Goal: Task Accomplishment & Management: Manage account settings

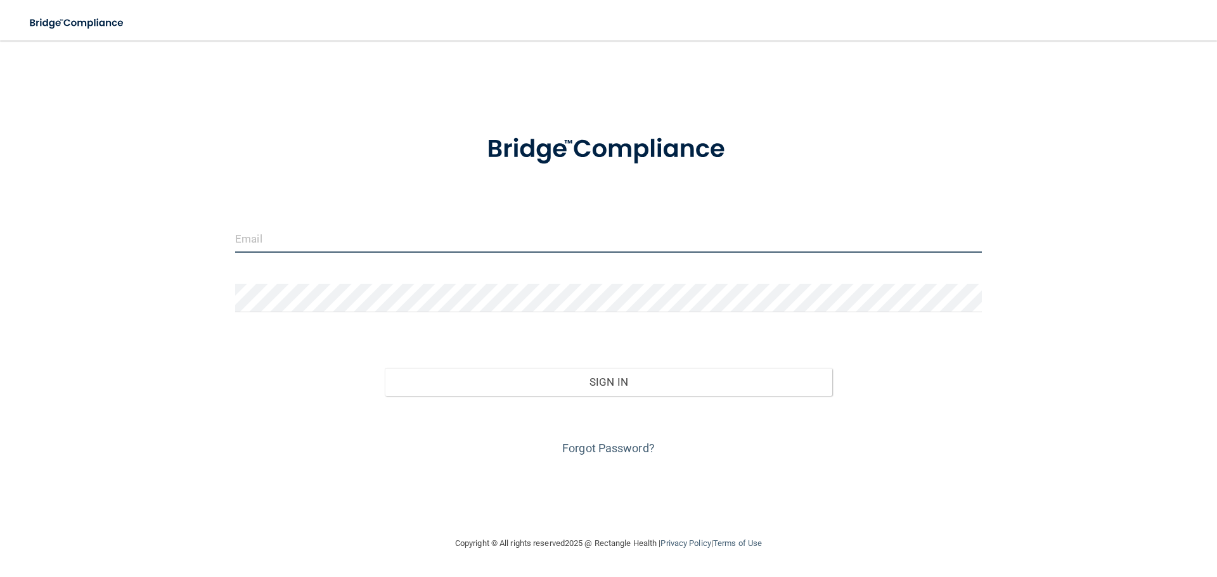
click at [332, 243] on input "email" at bounding box center [608, 238] width 747 height 29
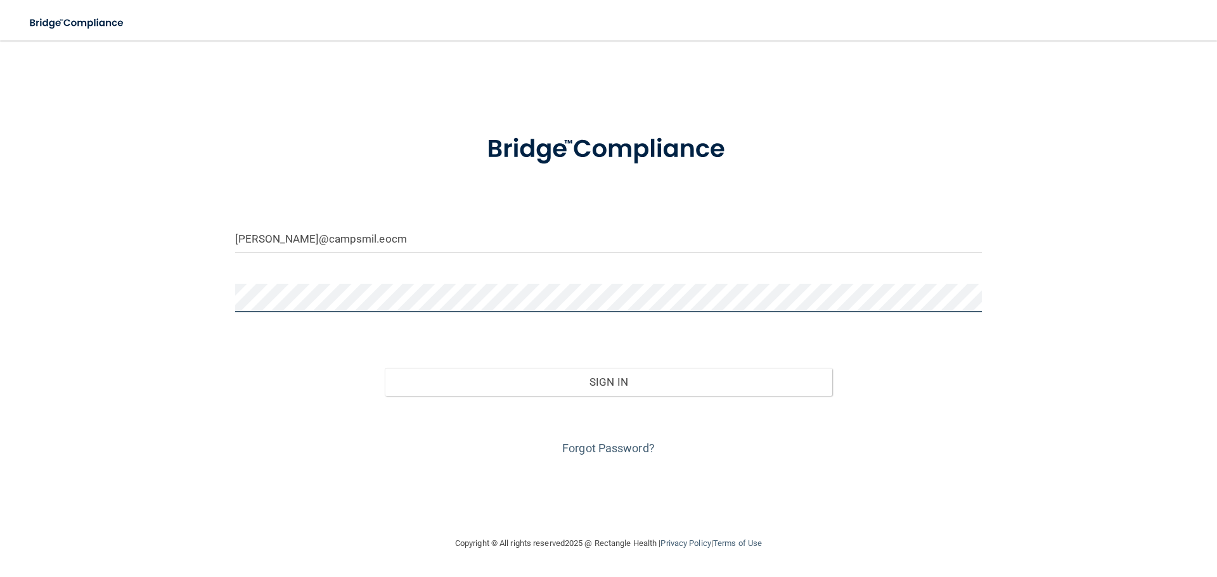
click at [126, 288] on div "[PERSON_NAME]@campsmil.eocm Invalid email/password. You don't have permission t…" at bounding box center [608, 288] width 1166 height 470
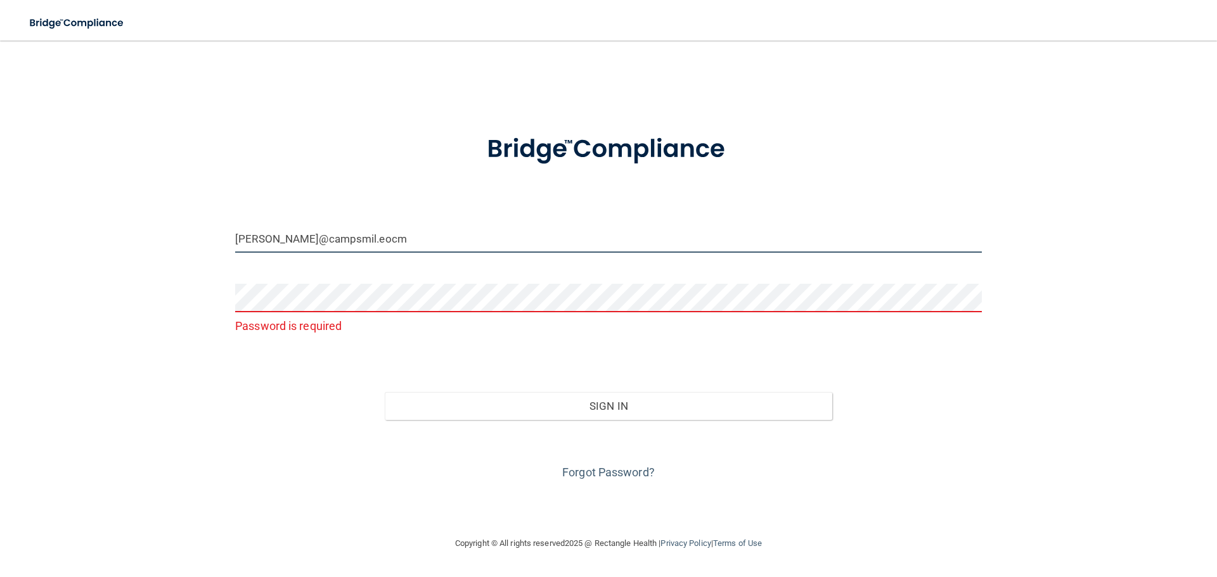
click at [359, 242] on input "[PERSON_NAME]@campsmil.eocm" at bounding box center [608, 238] width 747 height 29
type input "[PERSON_NAME][EMAIL_ADDRESS]"
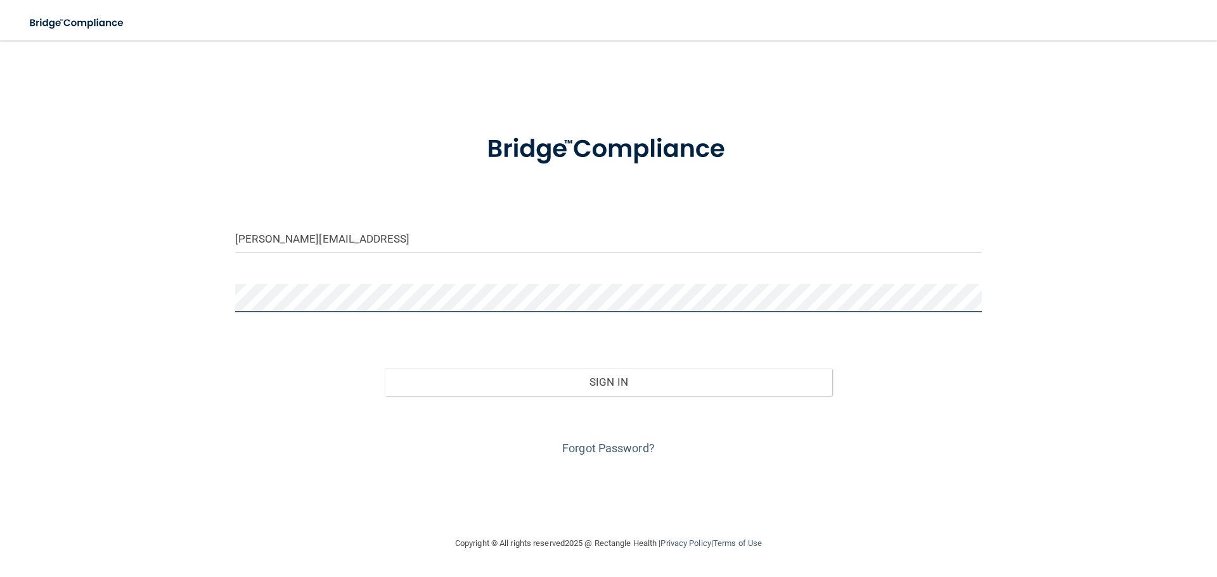
click at [385, 368] on button "Sign In" at bounding box center [609, 382] width 448 height 28
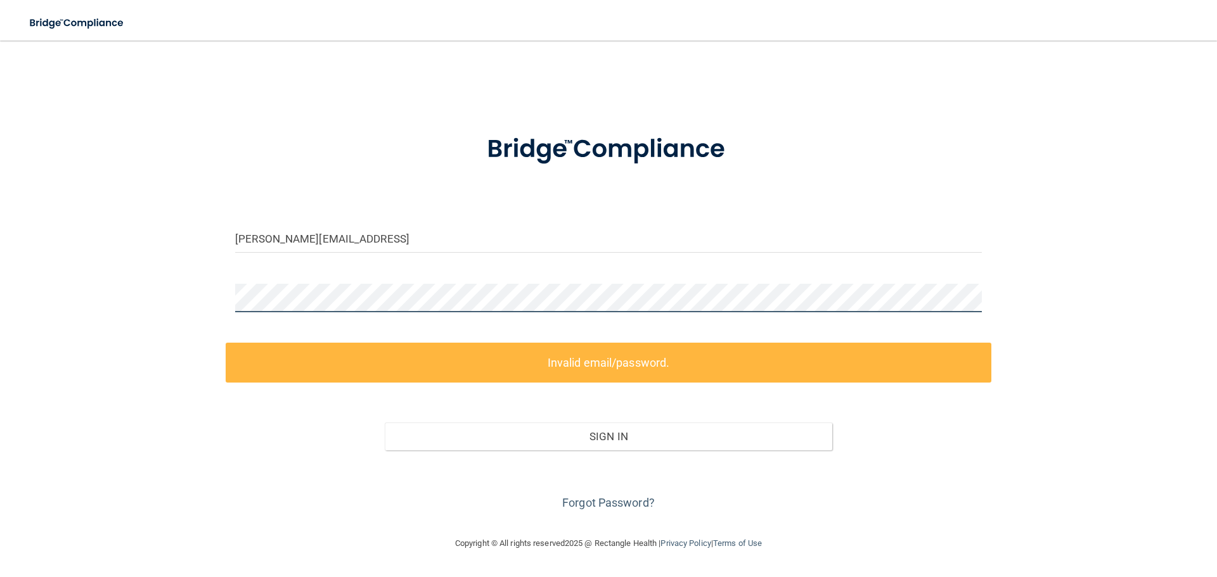
click at [195, 285] on div "[PERSON_NAME][EMAIL_ADDRESS] Invalid email/password. You don't have permission …" at bounding box center [608, 288] width 1166 height 470
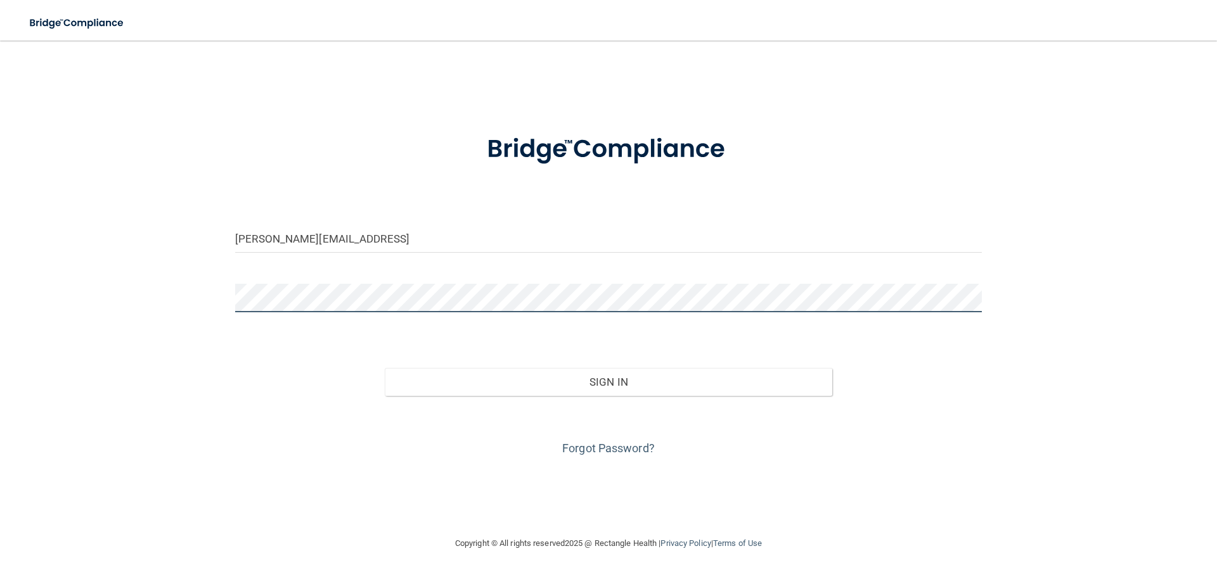
click at [385, 368] on button "Sign In" at bounding box center [609, 382] width 448 height 28
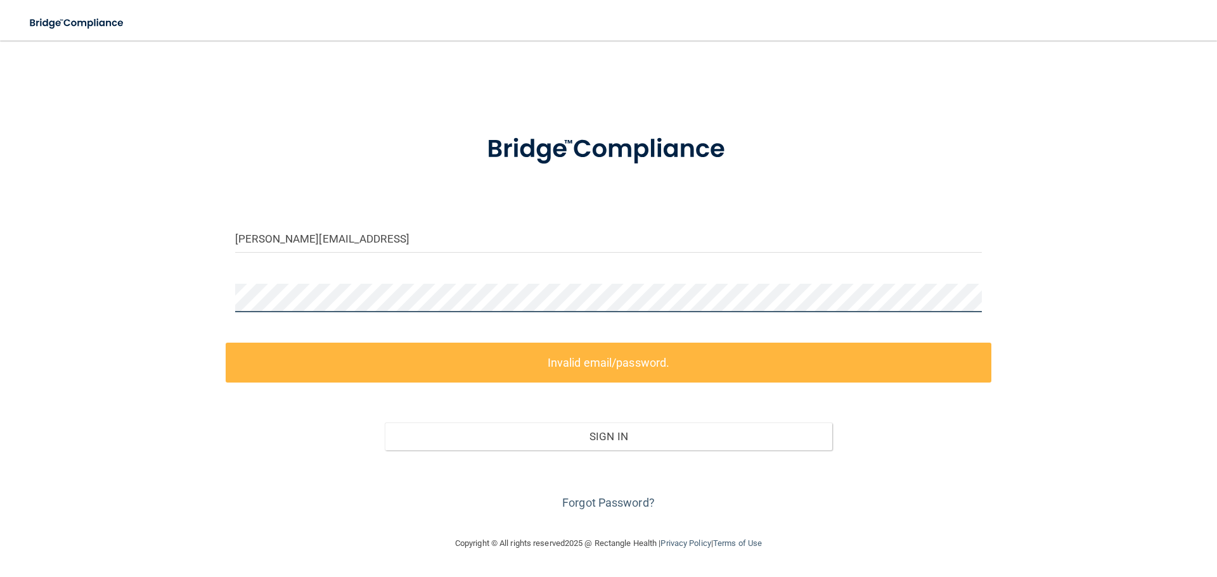
click at [187, 290] on div "[PERSON_NAME][EMAIL_ADDRESS] Invalid email/password. You don't have permission …" at bounding box center [608, 288] width 1166 height 470
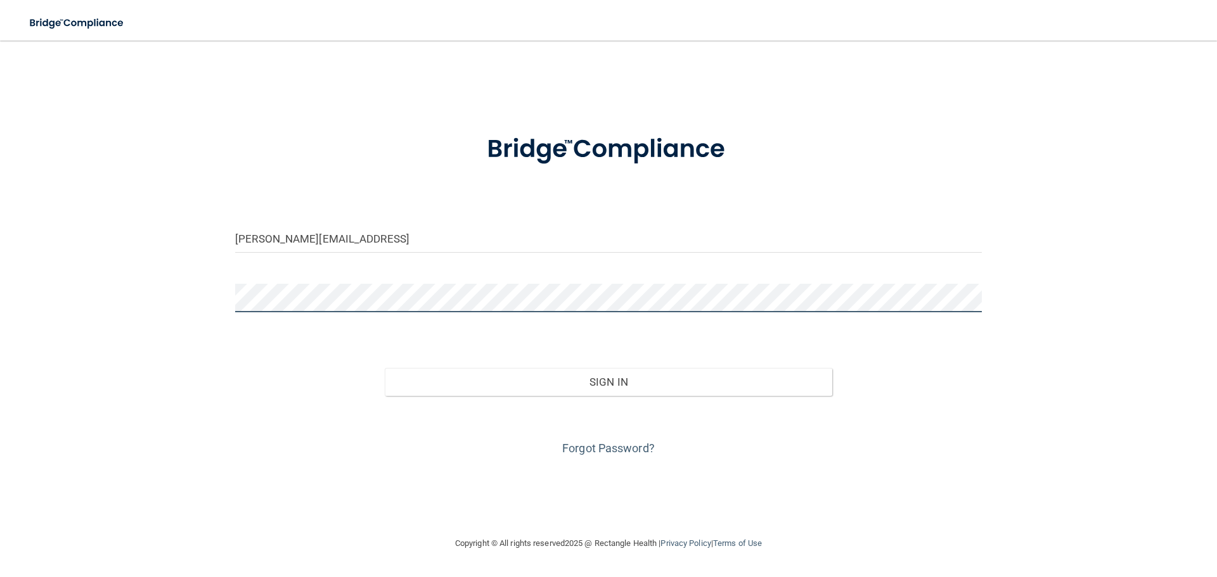
click at [385, 368] on button "Sign In" at bounding box center [609, 382] width 448 height 28
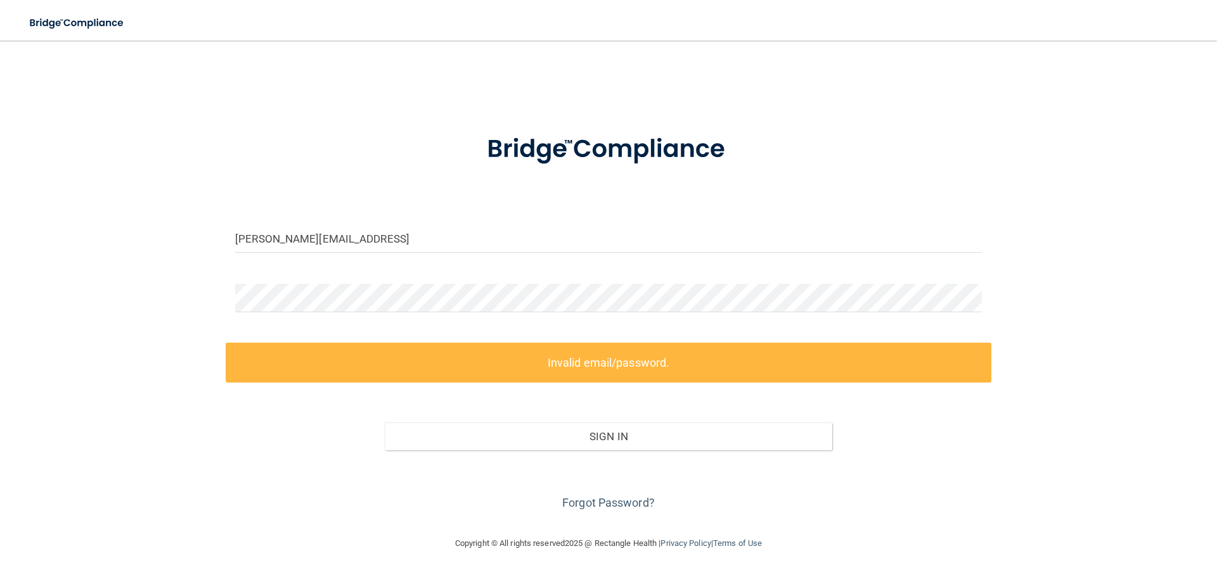
click at [614, 507] on link "Forgot Password?" at bounding box center [608, 502] width 93 height 13
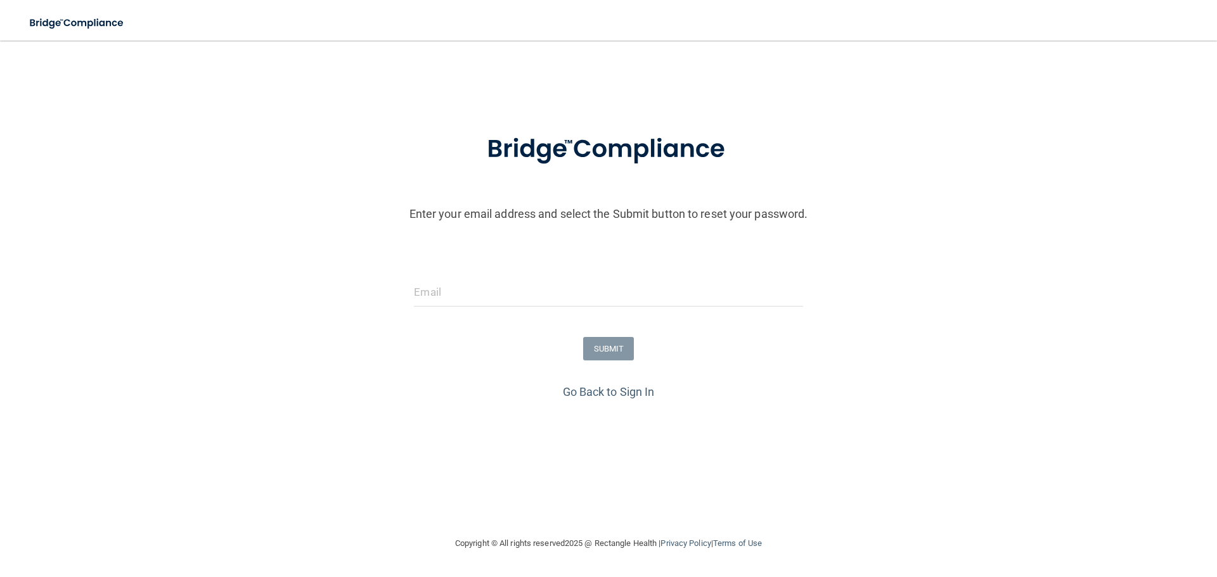
click at [527, 275] on form "Enter your email address and select the Submit button to reset your password. S…" at bounding box center [608, 249] width 1204 height 265
click at [522, 297] on input "email" at bounding box center [608, 292] width 389 height 29
type input "[PERSON_NAME][EMAIL_ADDRESS][DOMAIN_NAME]"
click at [610, 347] on button "SUBMIT" at bounding box center [608, 348] width 51 height 23
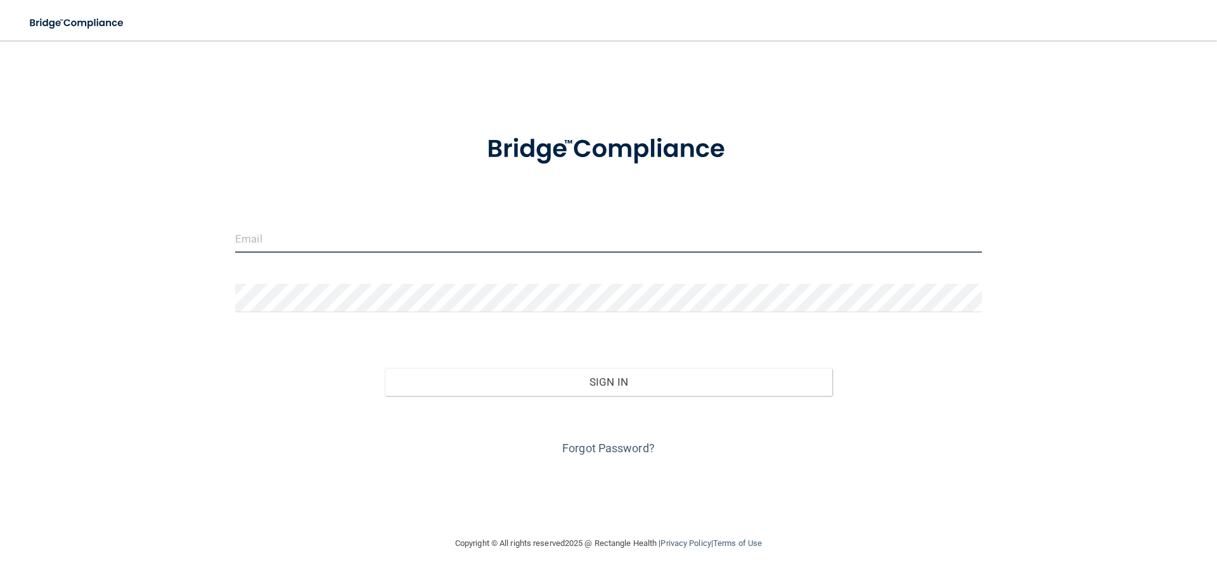
click at [346, 243] on input "email" at bounding box center [608, 238] width 747 height 29
type input "[PERSON_NAME][EMAIL_ADDRESS]"
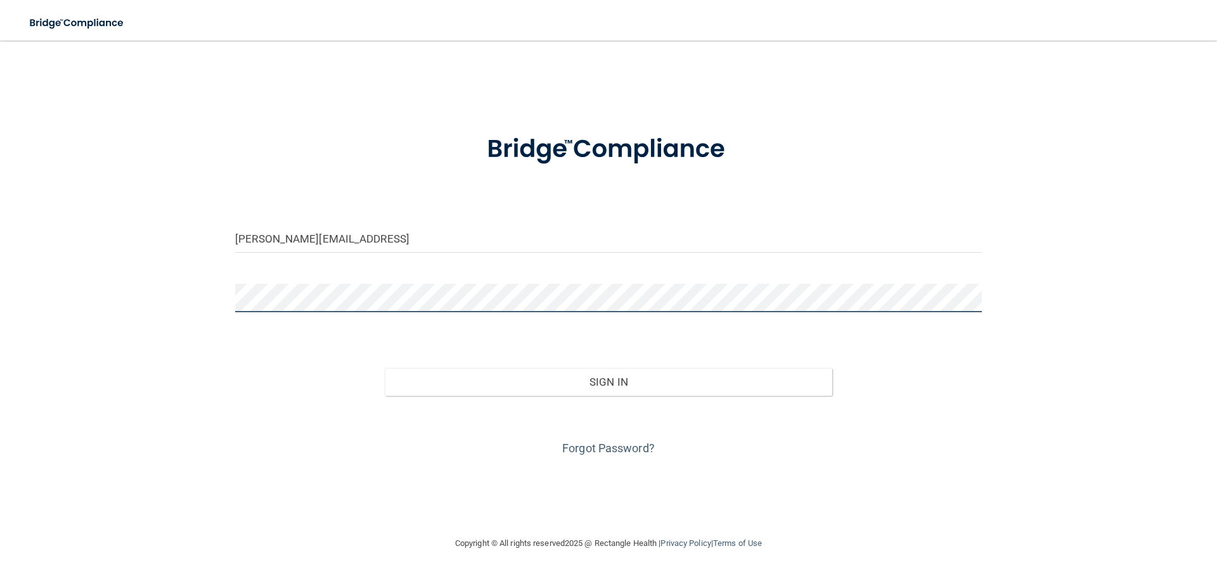
click at [385, 368] on button "Sign In" at bounding box center [609, 382] width 448 height 28
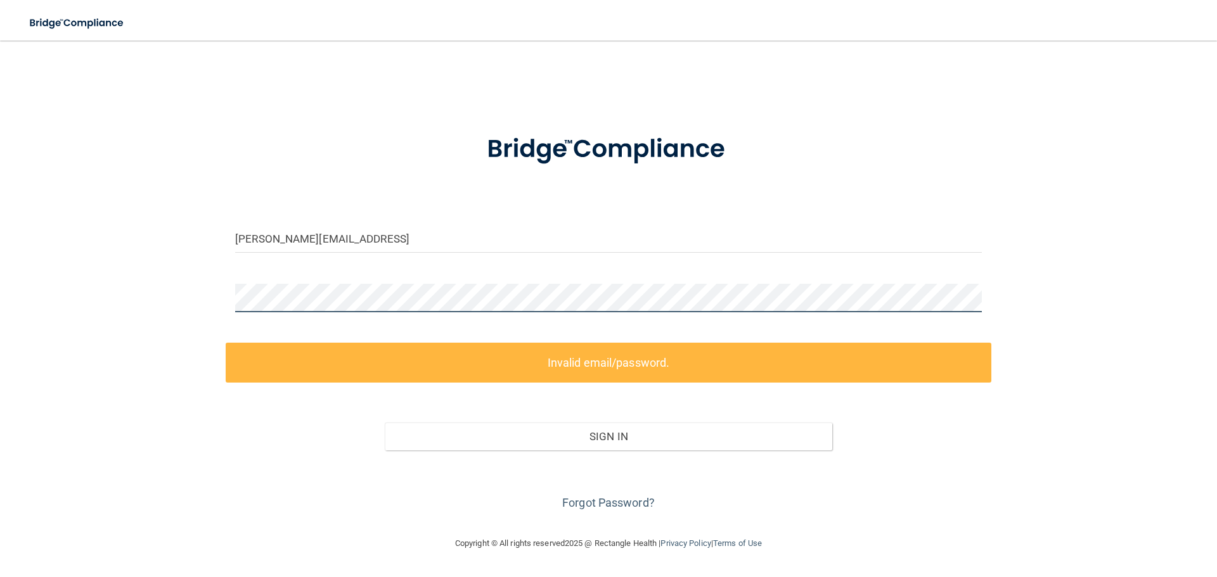
click at [202, 294] on div "[PERSON_NAME][EMAIL_ADDRESS] Invalid email/password. You don't have permission …" at bounding box center [608, 288] width 1166 height 470
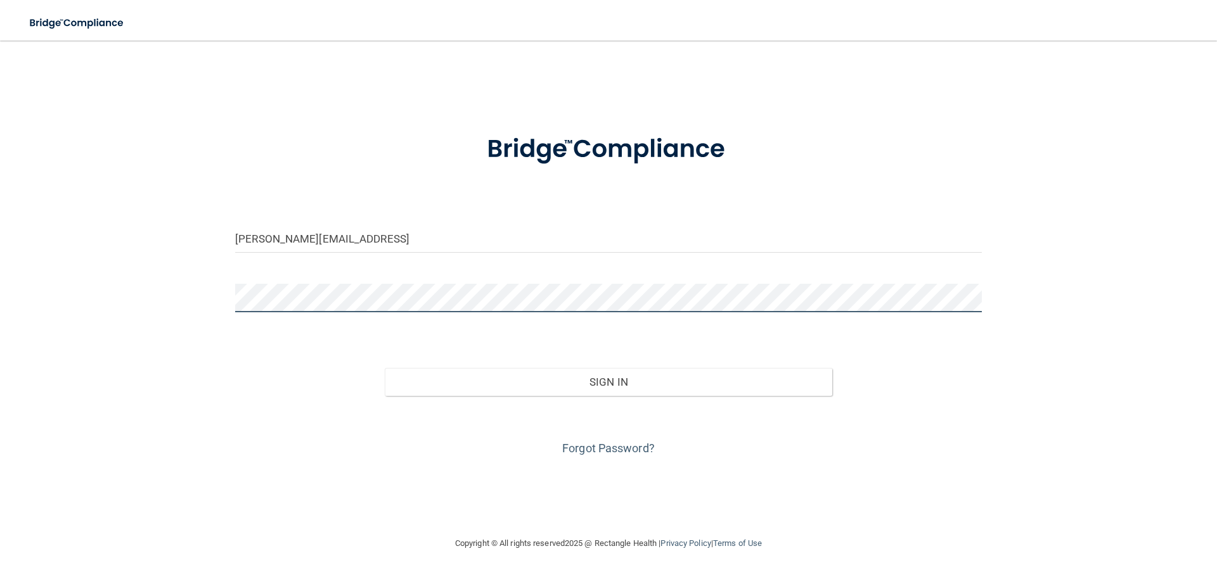
click at [385, 368] on button "Sign In" at bounding box center [609, 382] width 448 height 28
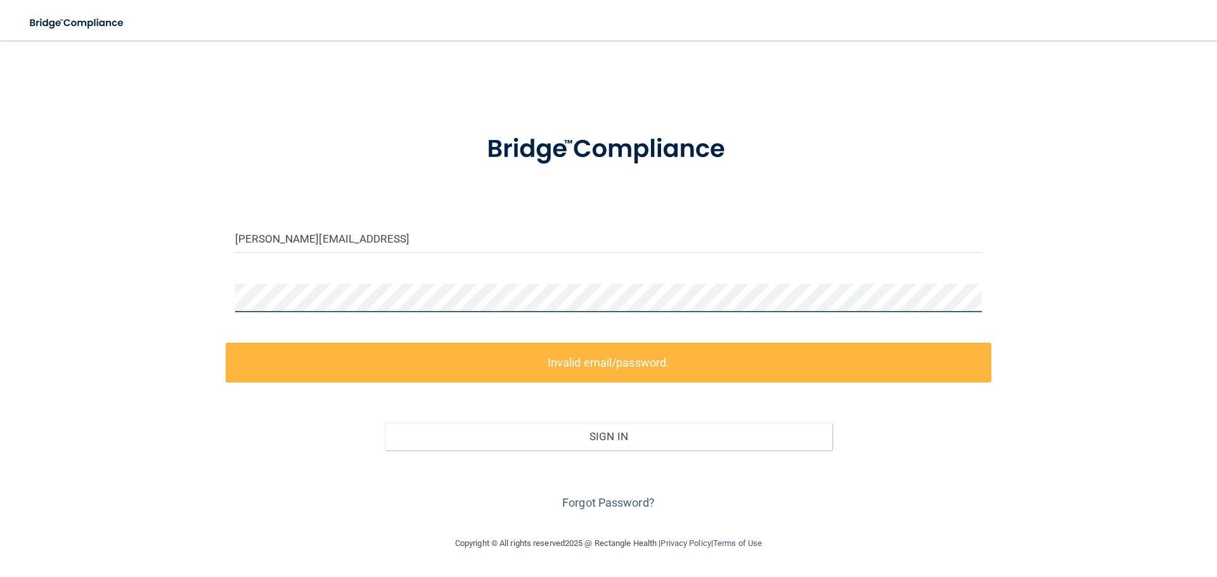
click at [195, 289] on div "[PERSON_NAME][EMAIL_ADDRESS] Invalid email/password. You don't have permission …" at bounding box center [608, 288] width 1166 height 470
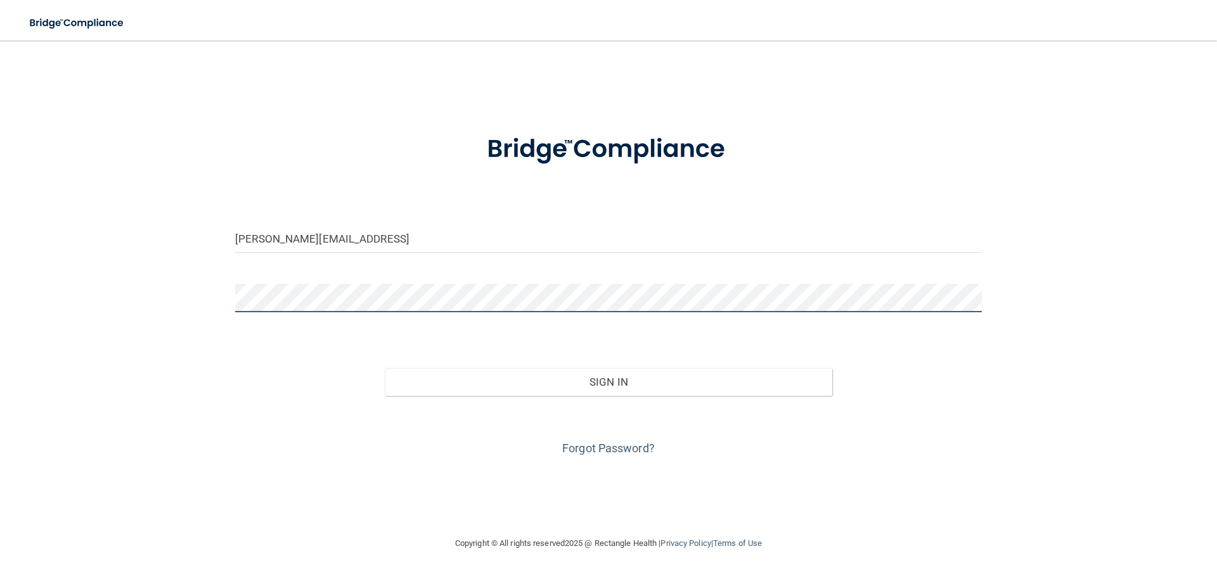
click at [385, 368] on button "Sign In" at bounding box center [609, 382] width 448 height 28
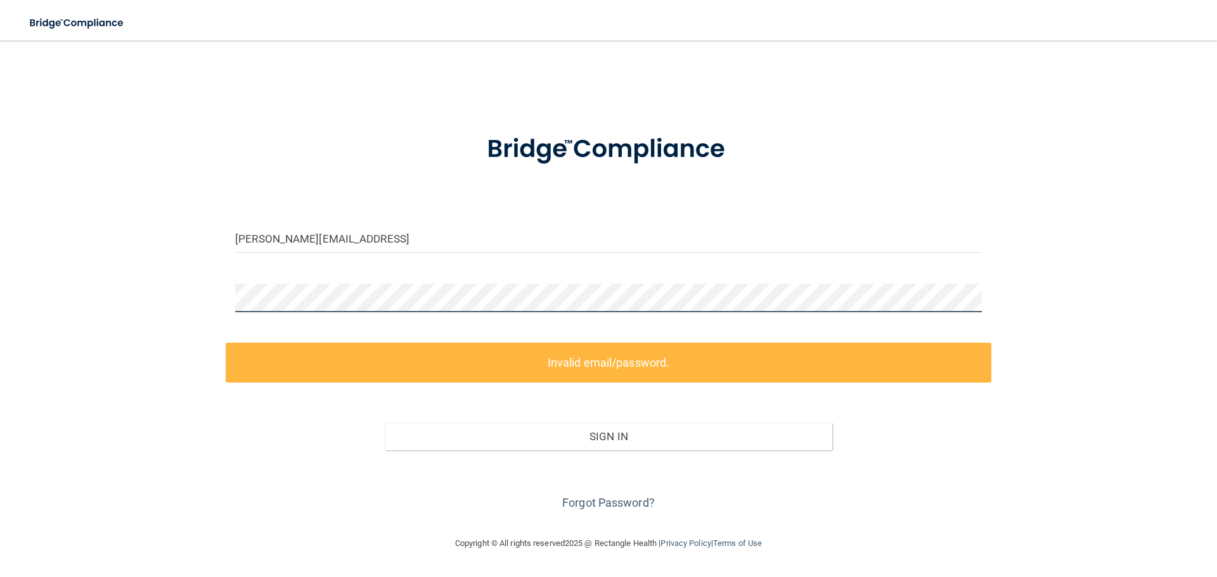
click at [194, 281] on div "[PERSON_NAME][EMAIL_ADDRESS] Invalid email/password. You don't have permission …" at bounding box center [608, 288] width 1166 height 470
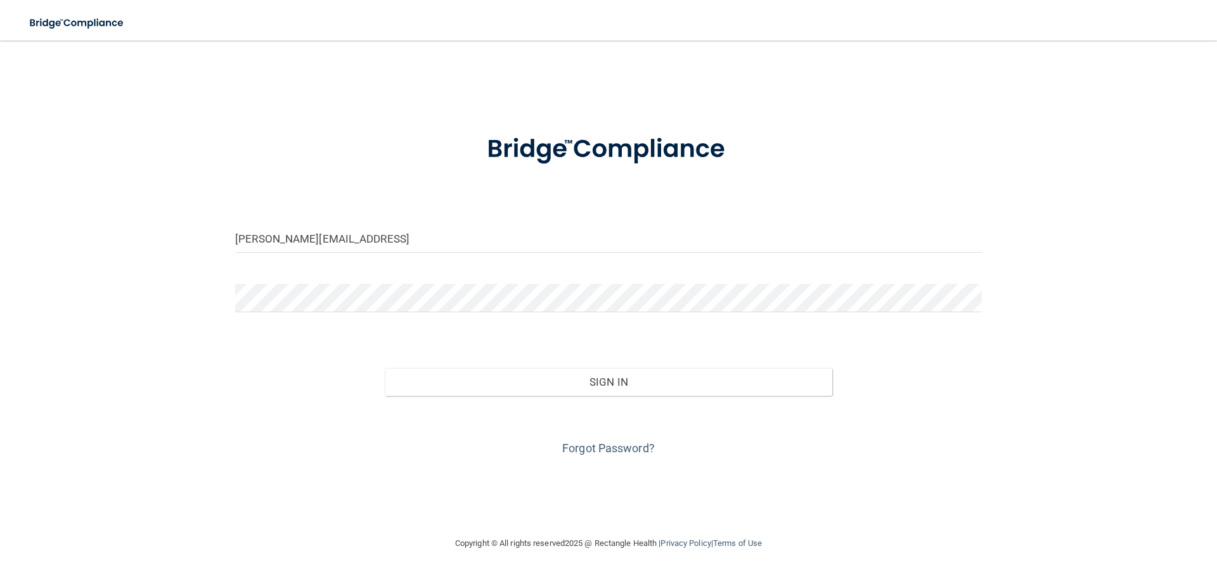
click at [496, 401] on div "Forgot Password?" at bounding box center [609, 427] width 766 height 63
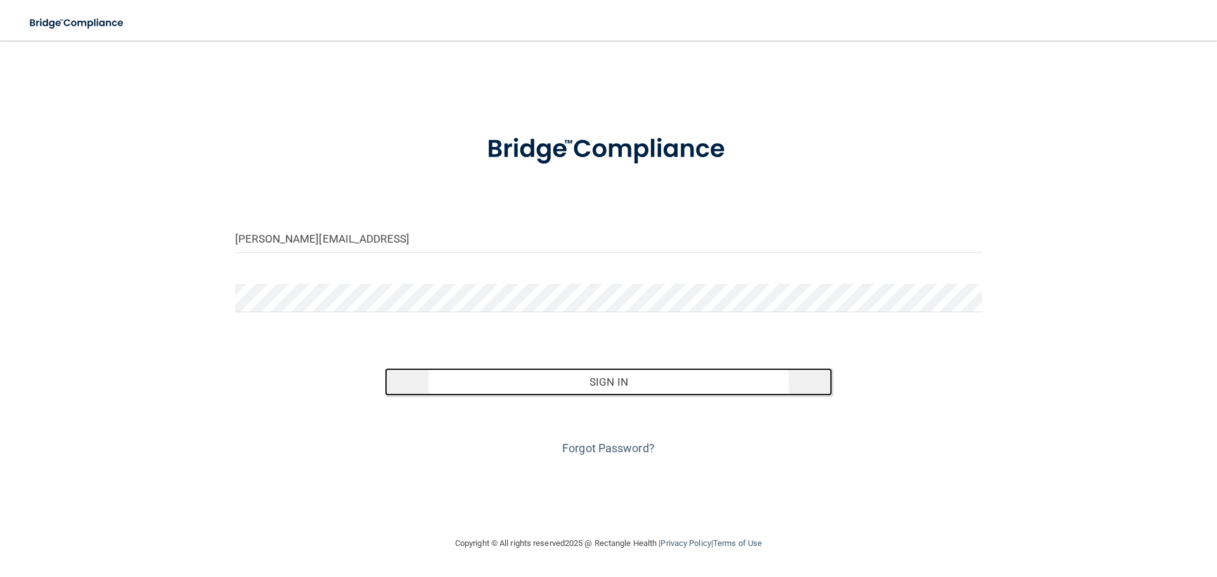
click at [498, 392] on button "Sign In" at bounding box center [609, 382] width 448 height 28
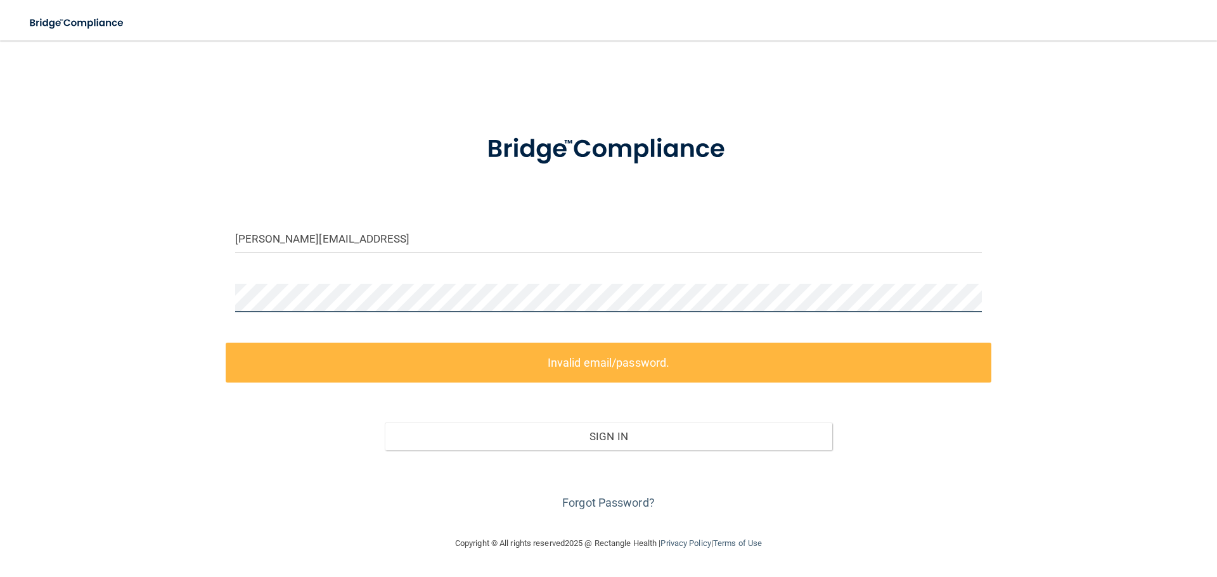
click at [210, 285] on div "[PERSON_NAME][EMAIL_ADDRESS] Invalid email/password. You don't have permission …" at bounding box center [608, 288] width 1166 height 470
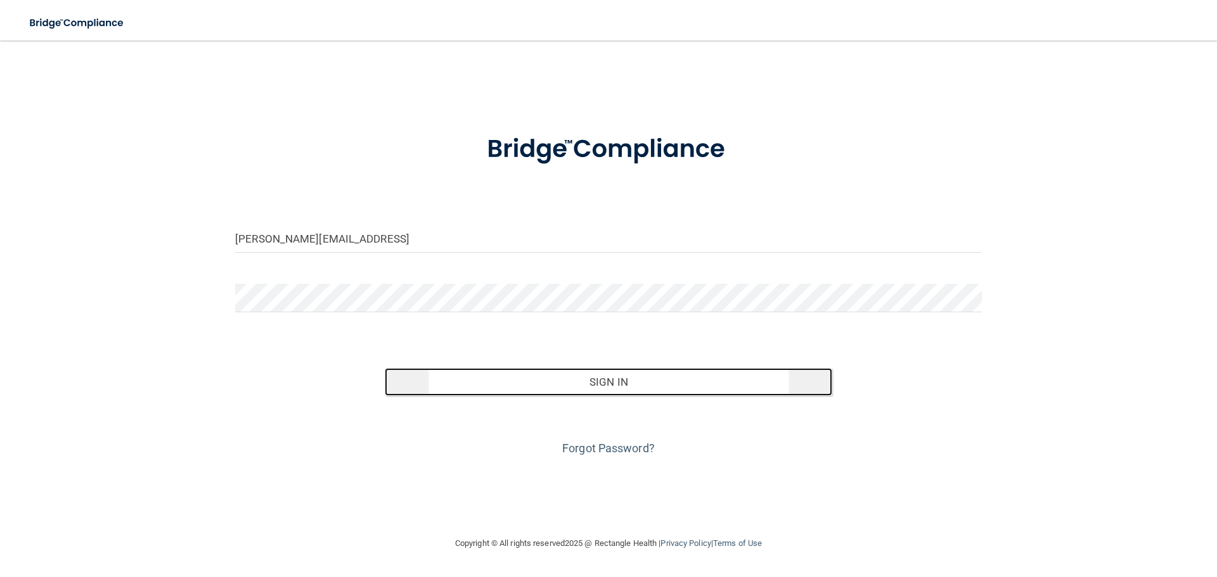
click at [679, 373] on button "Sign In" at bounding box center [609, 382] width 448 height 28
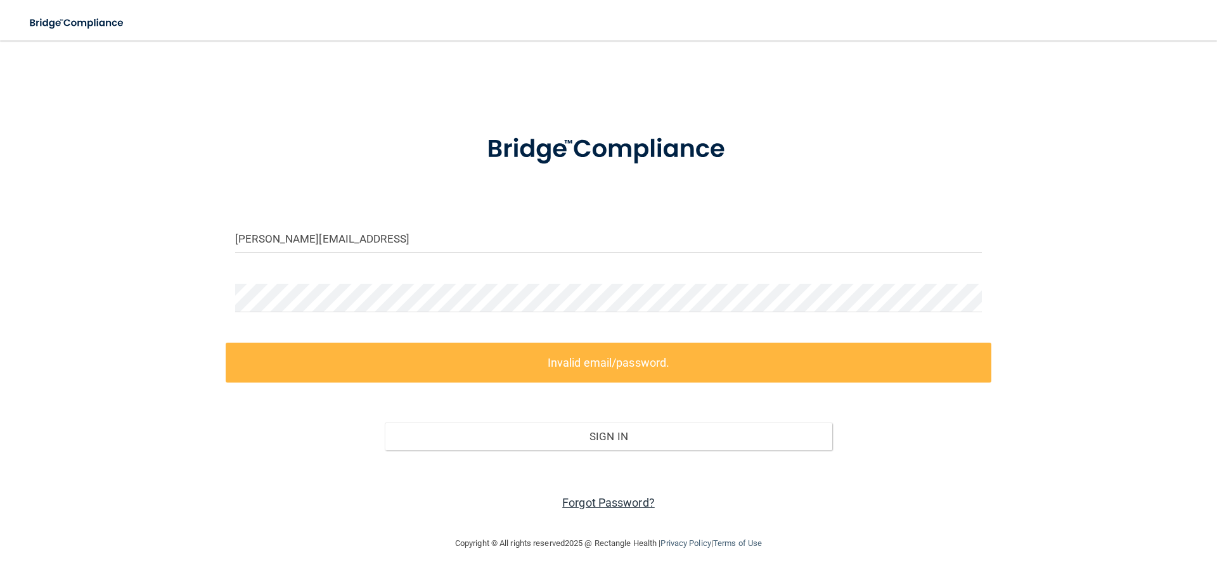
click at [591, 507] on link "Forgot Password?" at bounding box center [608, 502] width 93 height 13
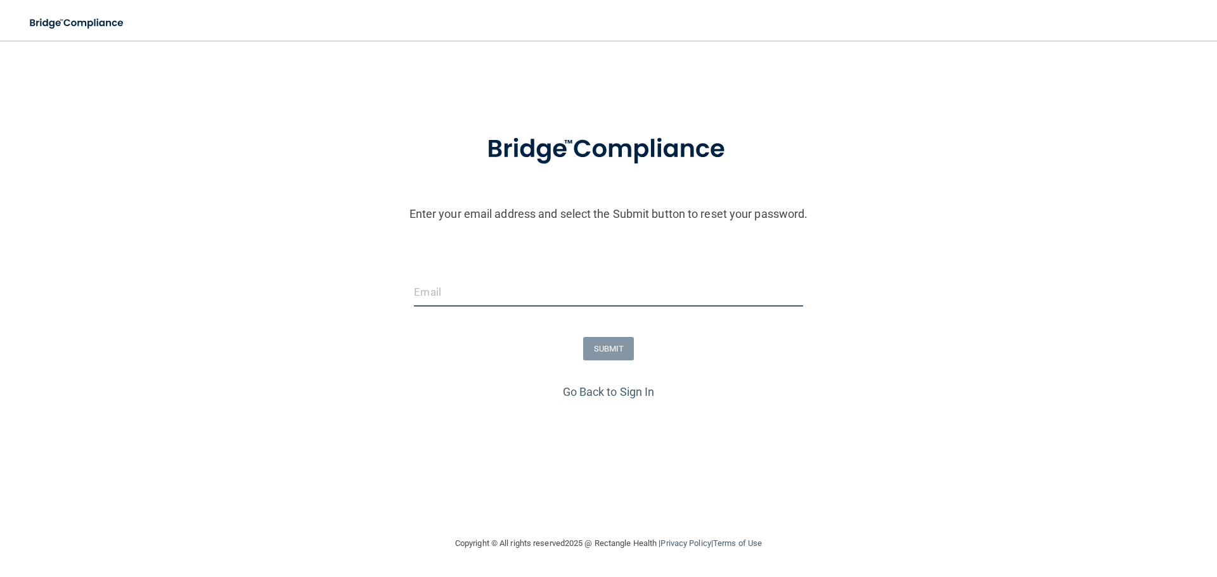
click at [485, 296] on input "email" at bounding box center [608, 292] width 389 height 29
type input "[PERSON_NAME][EMAIL_ADDRESS][DOMAIN_NAME]"
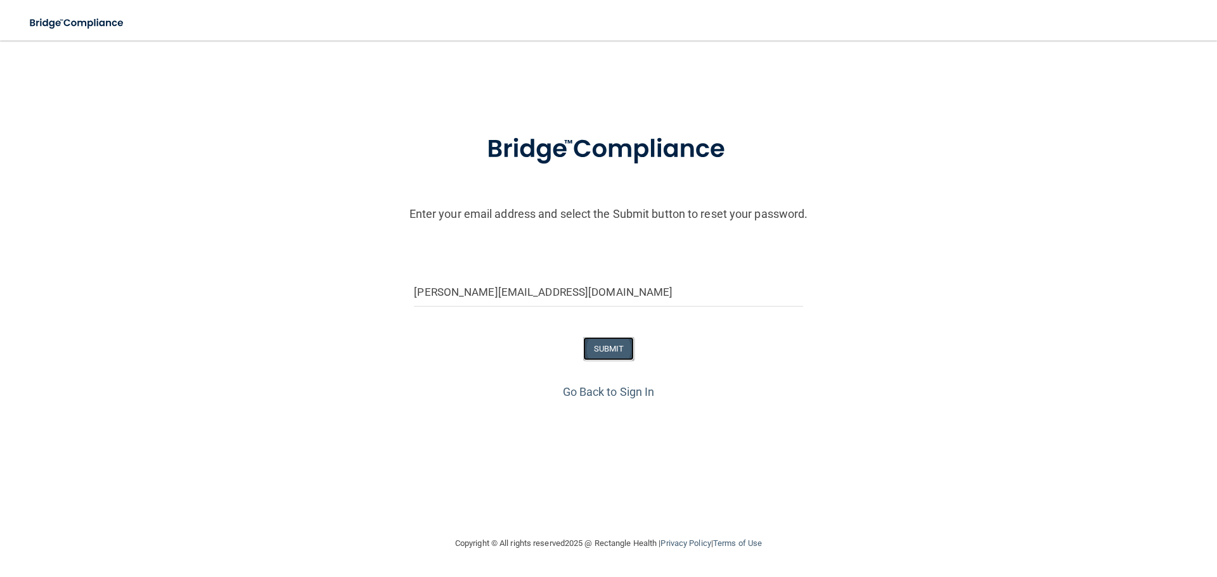
click at [603, 351] on button "SUBMIT" at bounding box center [608, 348] width 51 height 23
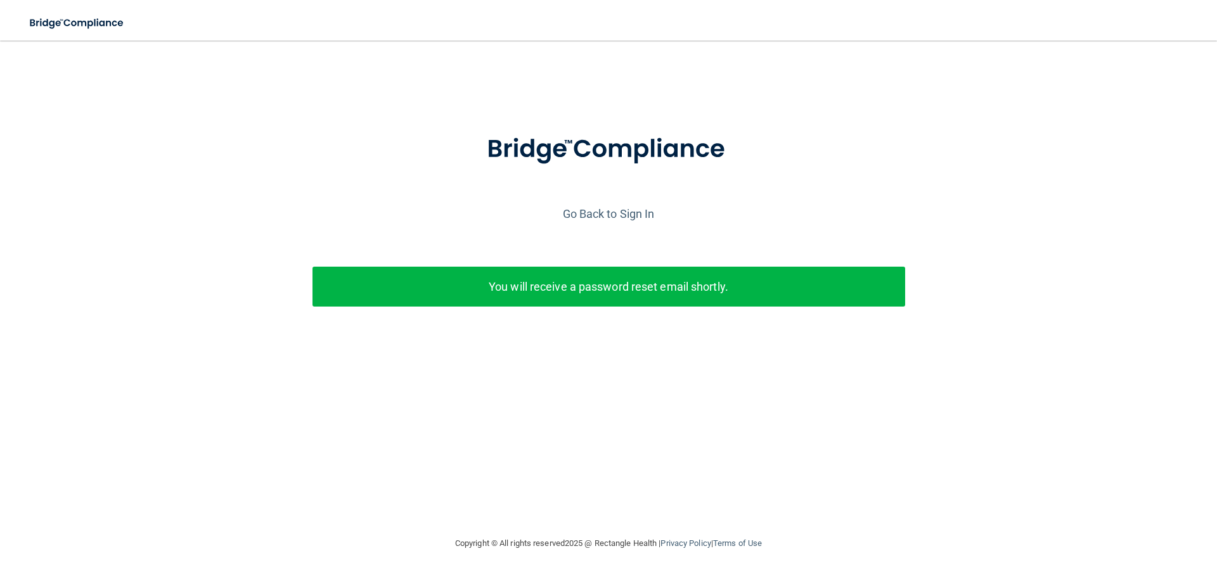
click at [655, 281] on p "You will receive a password reset email shortly." at bounding box center [609, 286] width 574 height 21
